Goal: Transaction & Acquisition: Purchase product/service

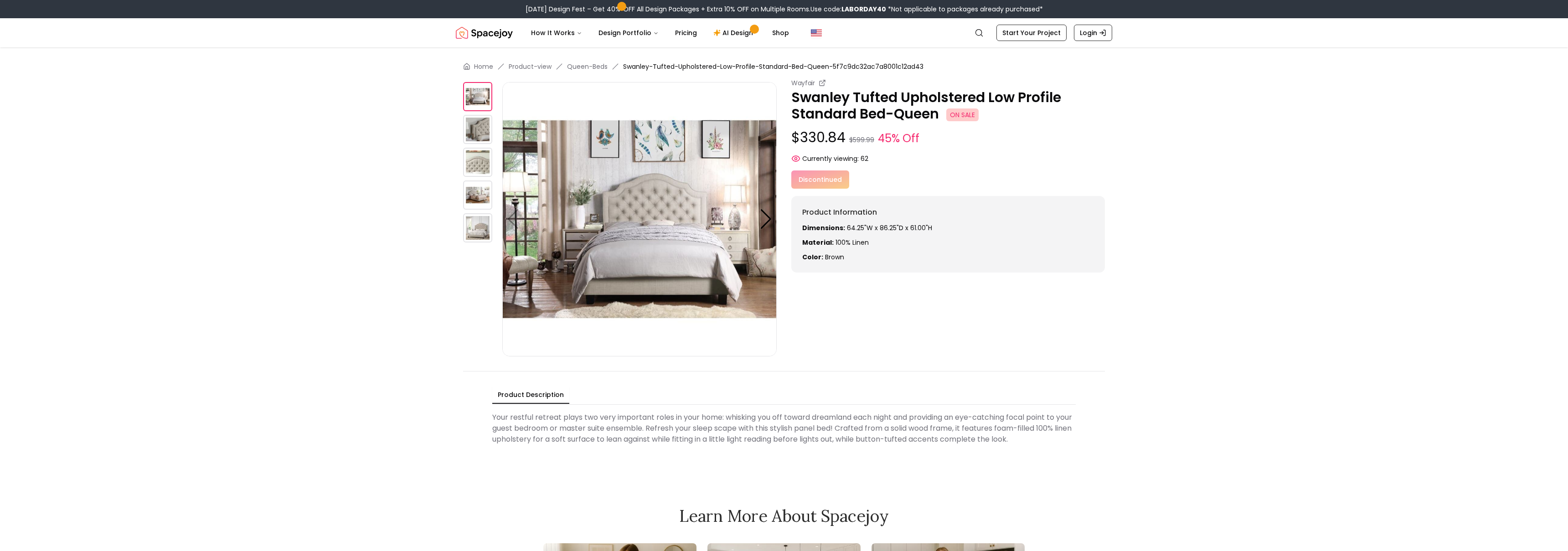
click at [452, 346] on div "Home Product-view Queen-Beds Swanley-Tufted-Upholstered-Low-Profile-Standard-Be…" at bounding box center [784, 255] width 700 height 416
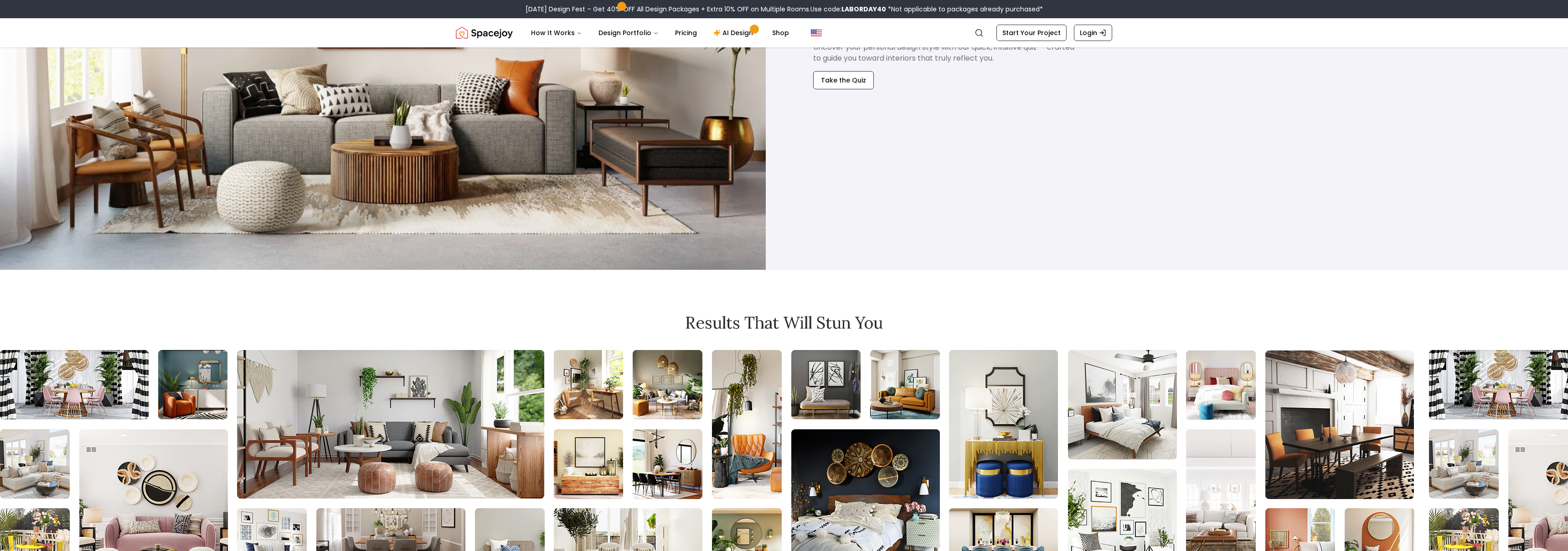
scroll to position [1110, 0]
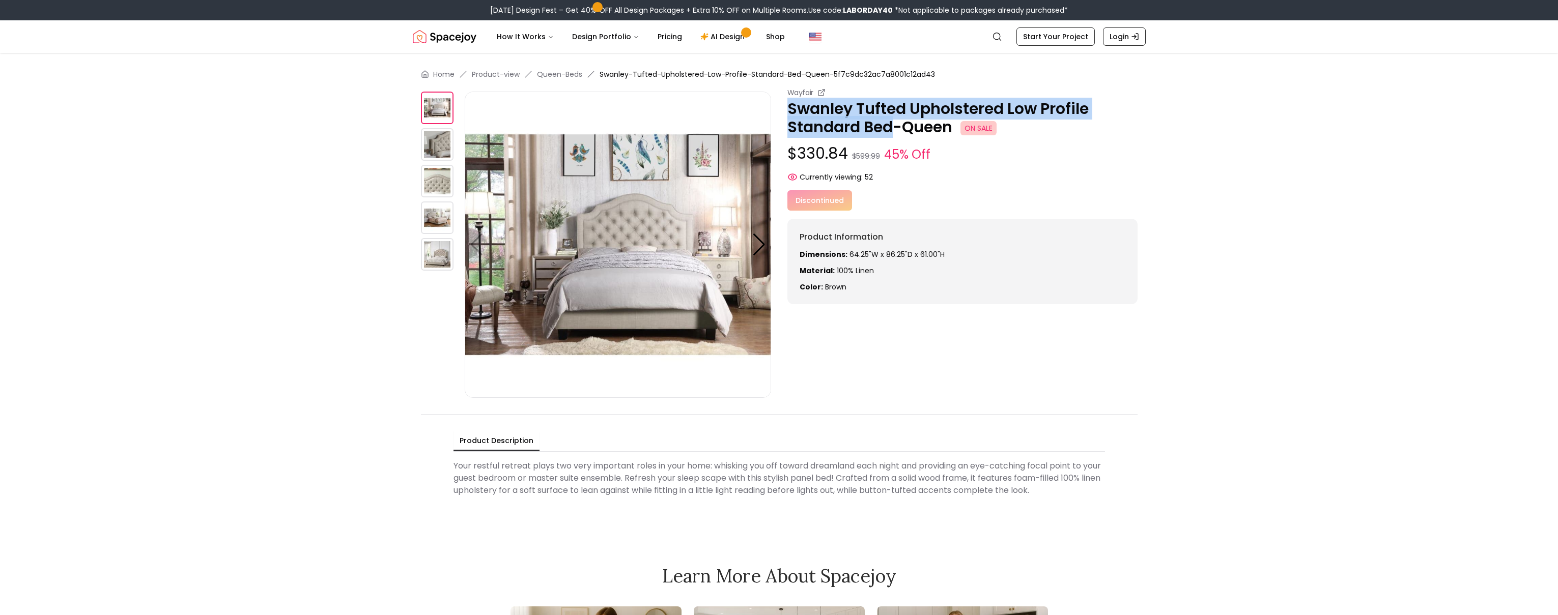
drag, startPoint x: 790, startPoint y: 107, endPoint x: 895, endPoint y: 128, distance: 106.9
click at [895, 128] on p "Swanley Tufted Upholstered Low Profile Standard Bed-Queen ON SALE" at bounding box center [962, 118] width 350 height 37
copy p "Swanley Tufted Upholstered Low Profile Standard Bed"
